Goal: Navigation & Orientation: Go to known website

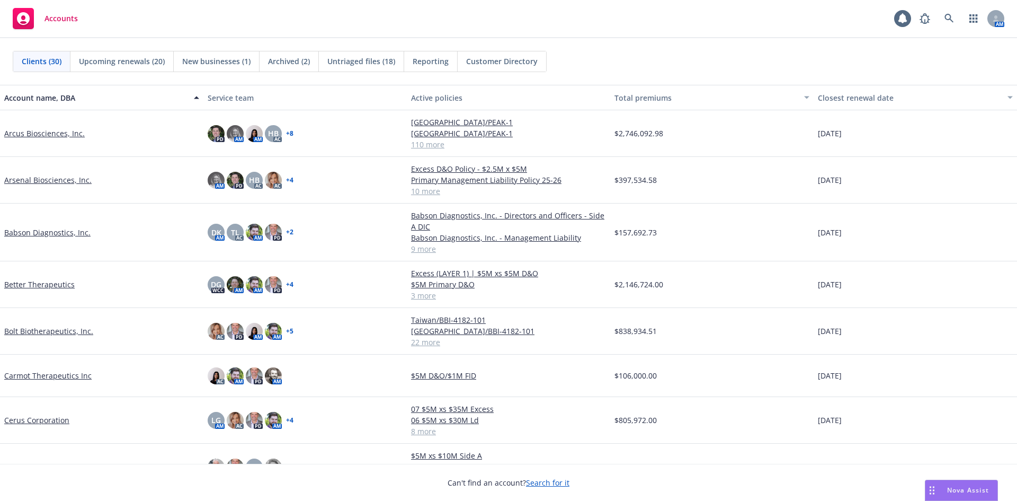
click at [359, 8] on div "Accounts 1 AM" at bounding box center [508, 19] width 1017 height 38
